Goal: Information Seeking & Learning: Learn about a topic

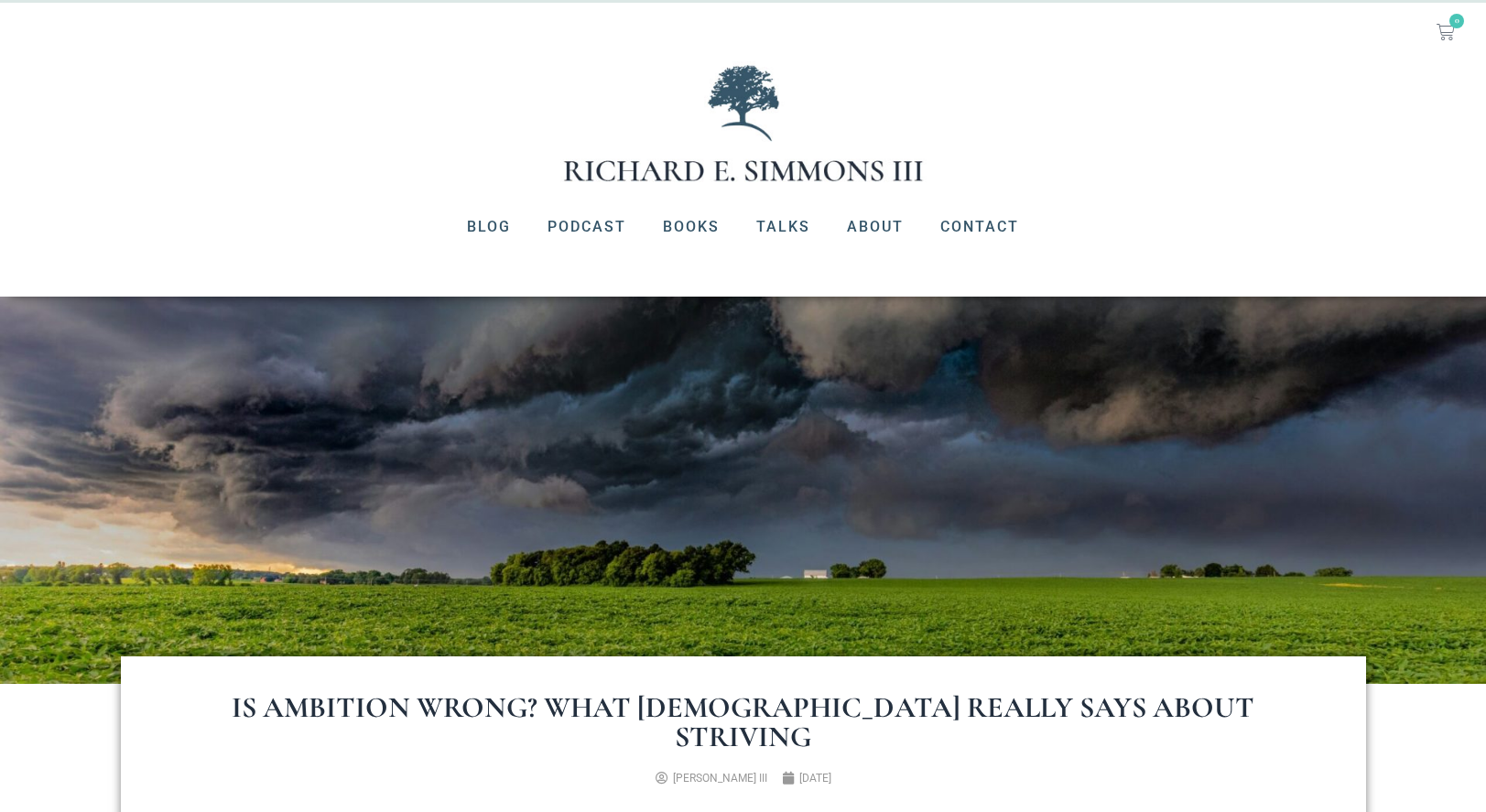
scroll to position [36, 0]
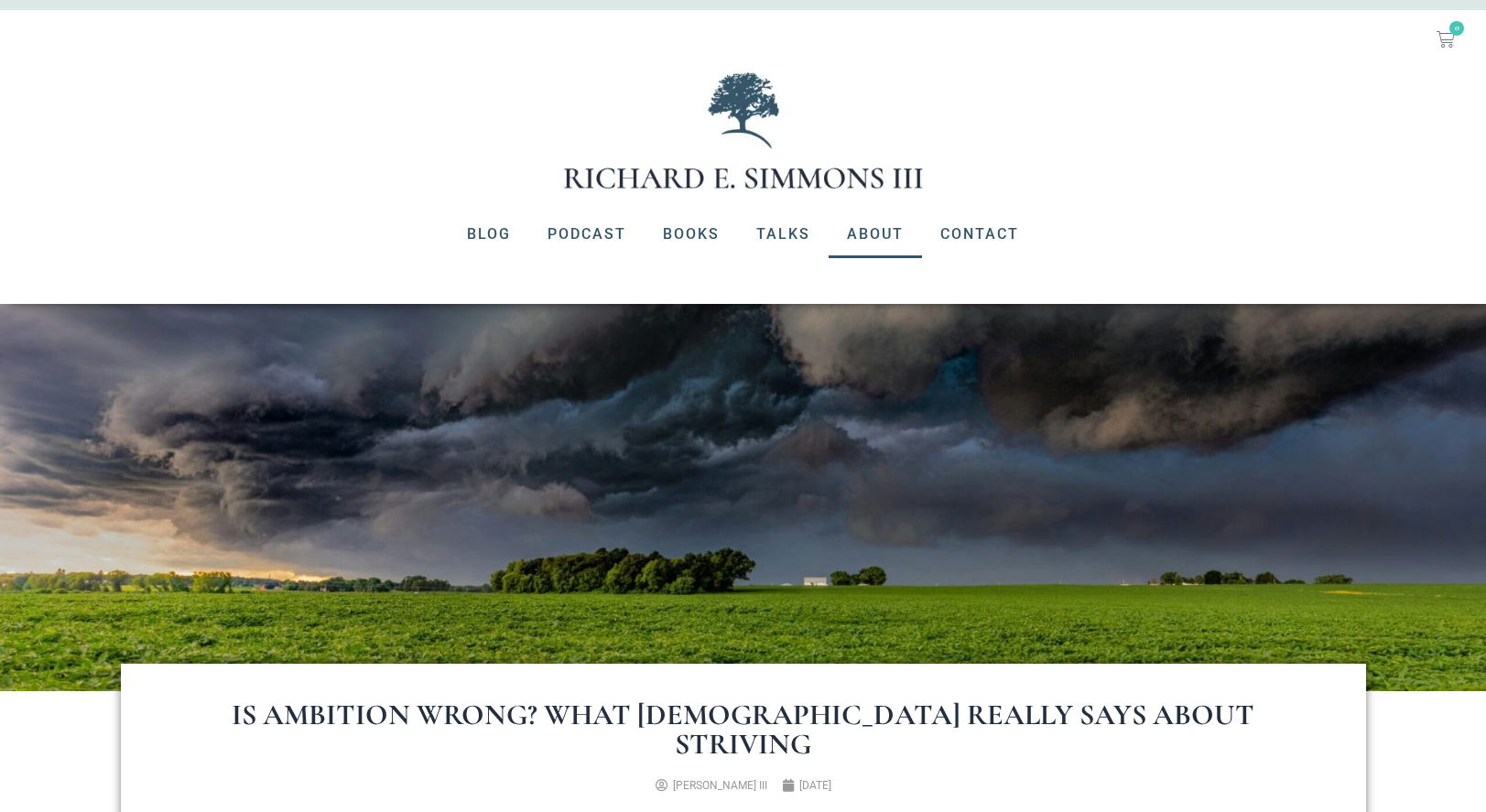
click at [863, 227] on link "About" at bounding box center [875, 234] width 94 height 47
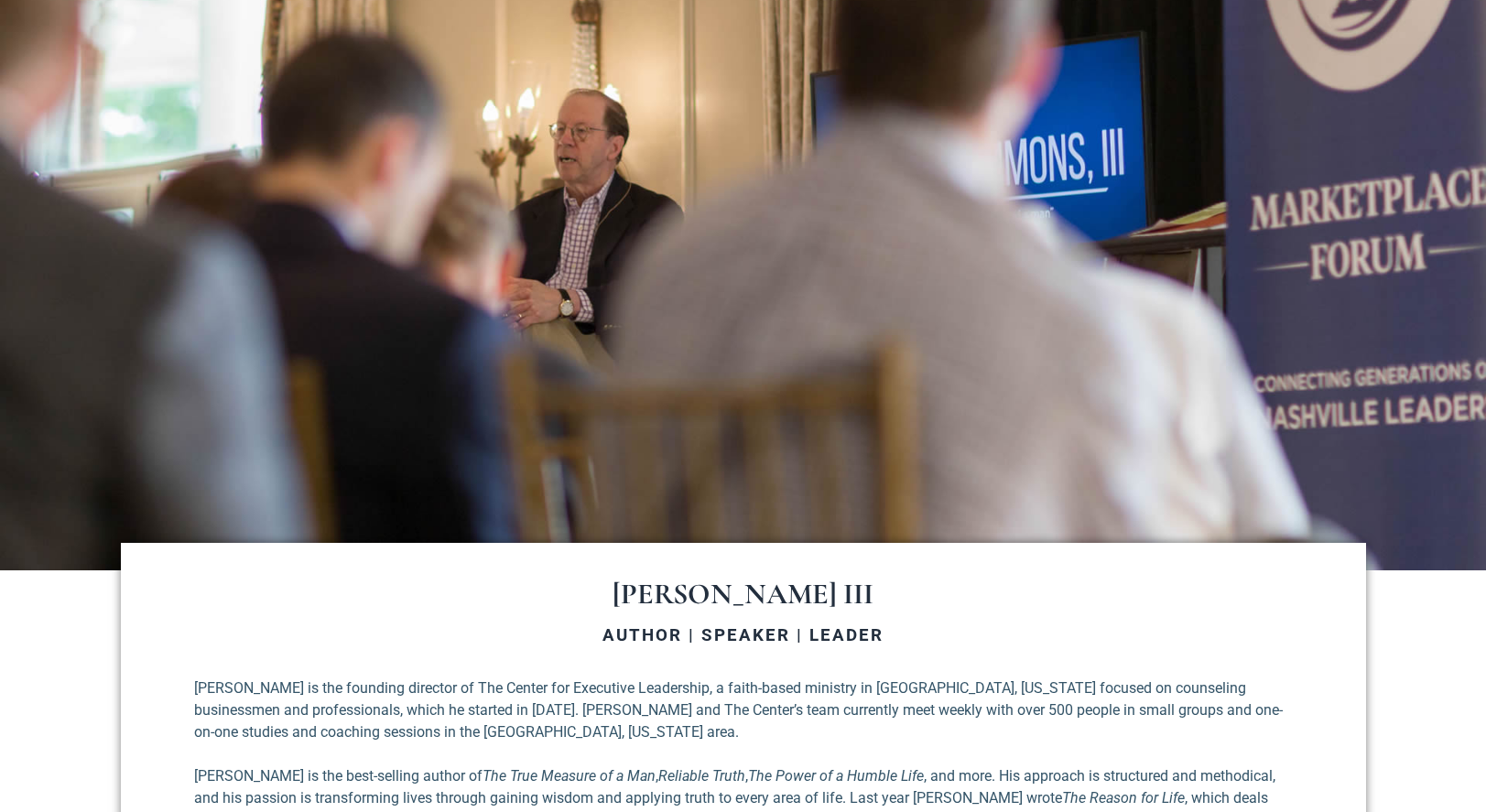
scroll to position [31, 0]
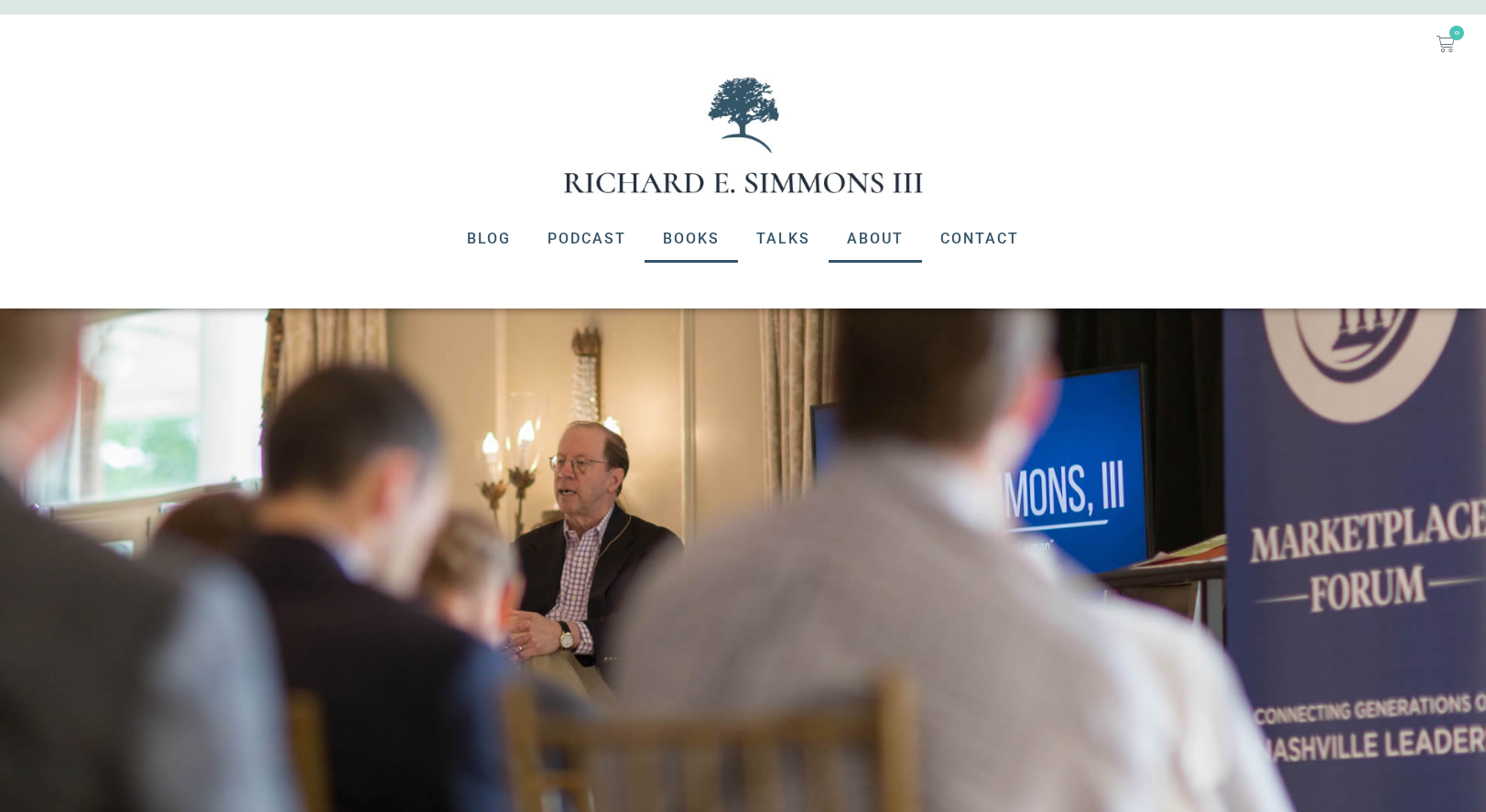
click at [688, 237] on link "Books" at bounding box center [691, 239] width 94 height 47
